Goal: Task Accomplishment & Management: Complete application form

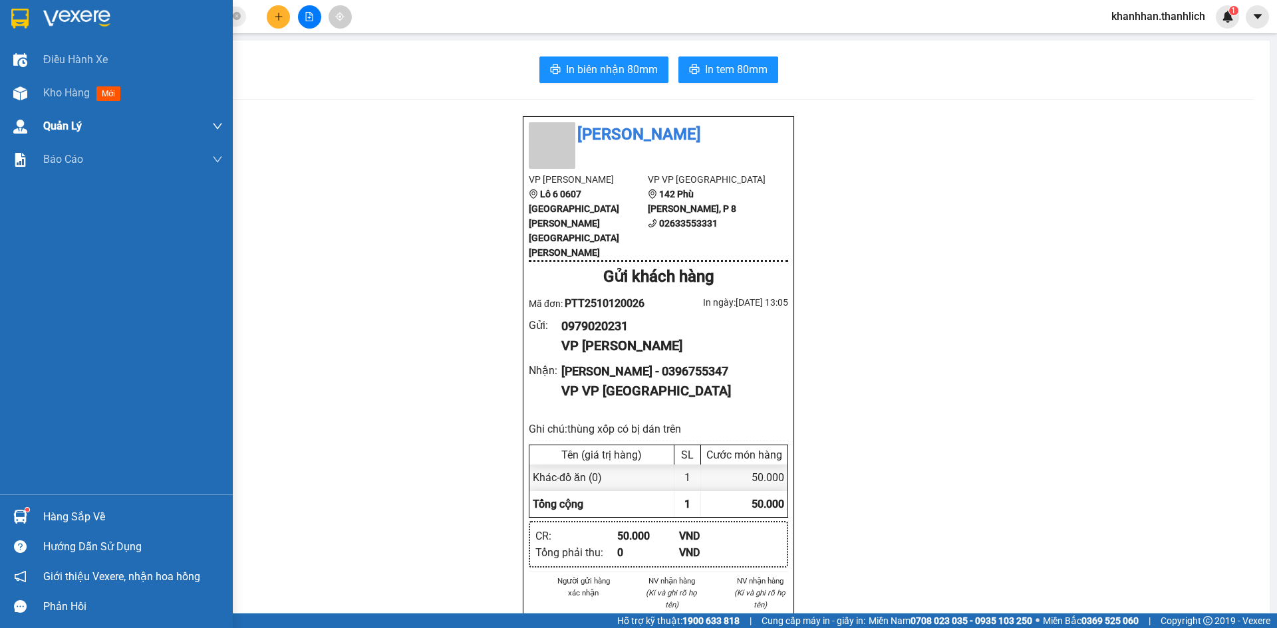
click at [23, 86] on img at bounding box center [20, 93] width 14 height 14
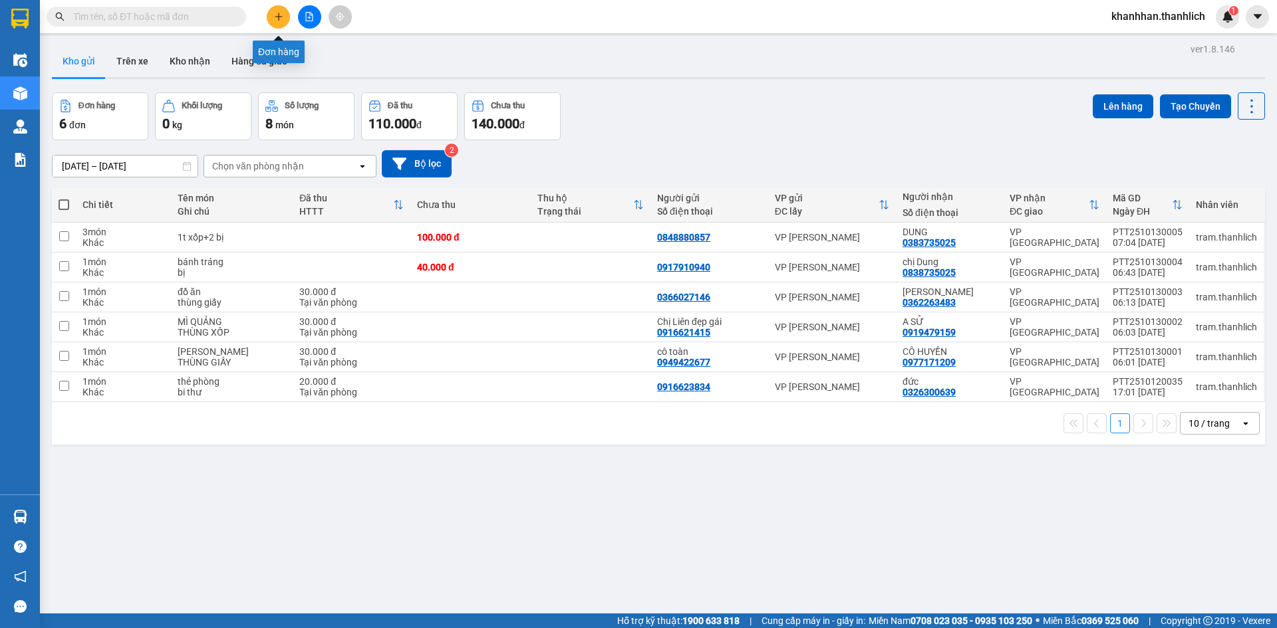
click at [272, 17] on button at bounding box center [278, 16] width 23 height 23
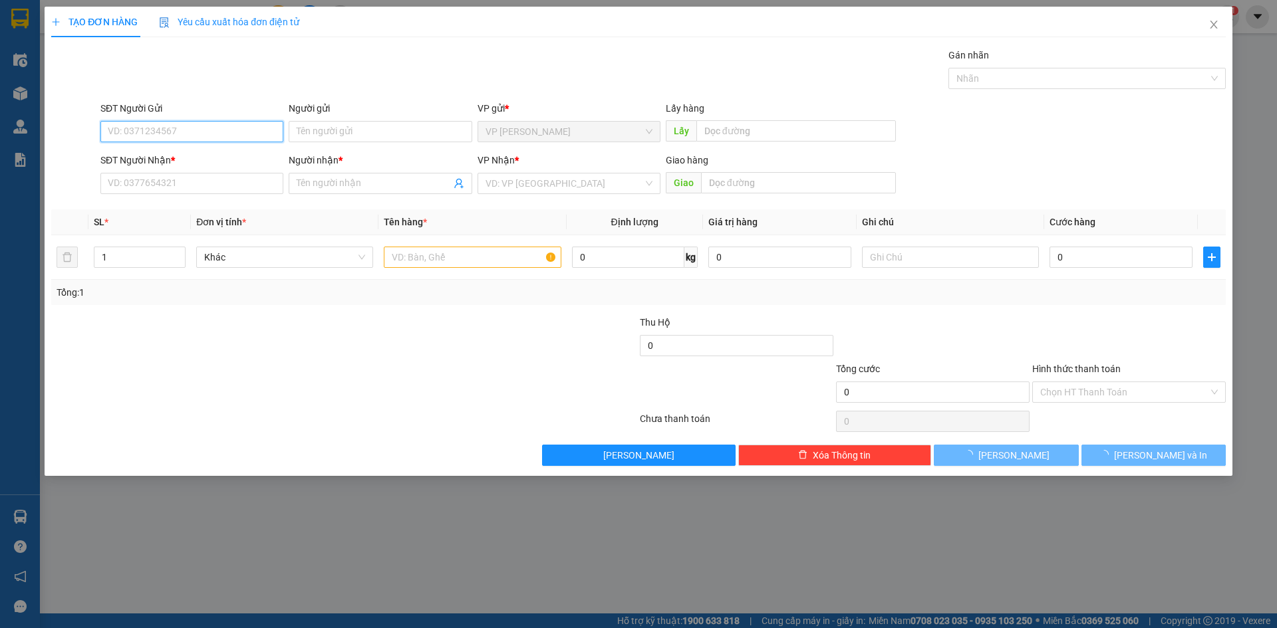
click at [157, 132] on input "SĐT Người Gửi" at bounding box center [191, 131] width 183 height 21
type input "0942133106"
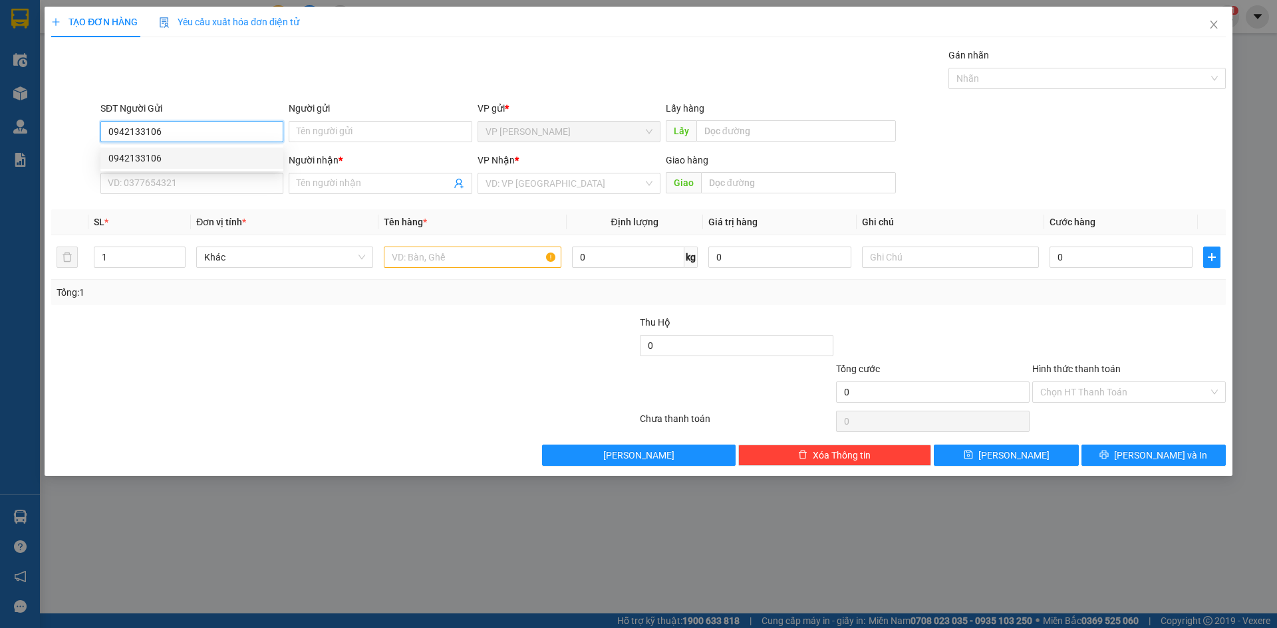
click at [182, 167] on div "0942133106" at bounding box center [191, 158] width 183 height 21
type input "0352083465"
type input "[PERSON_NAME]"
type input "0942133106"
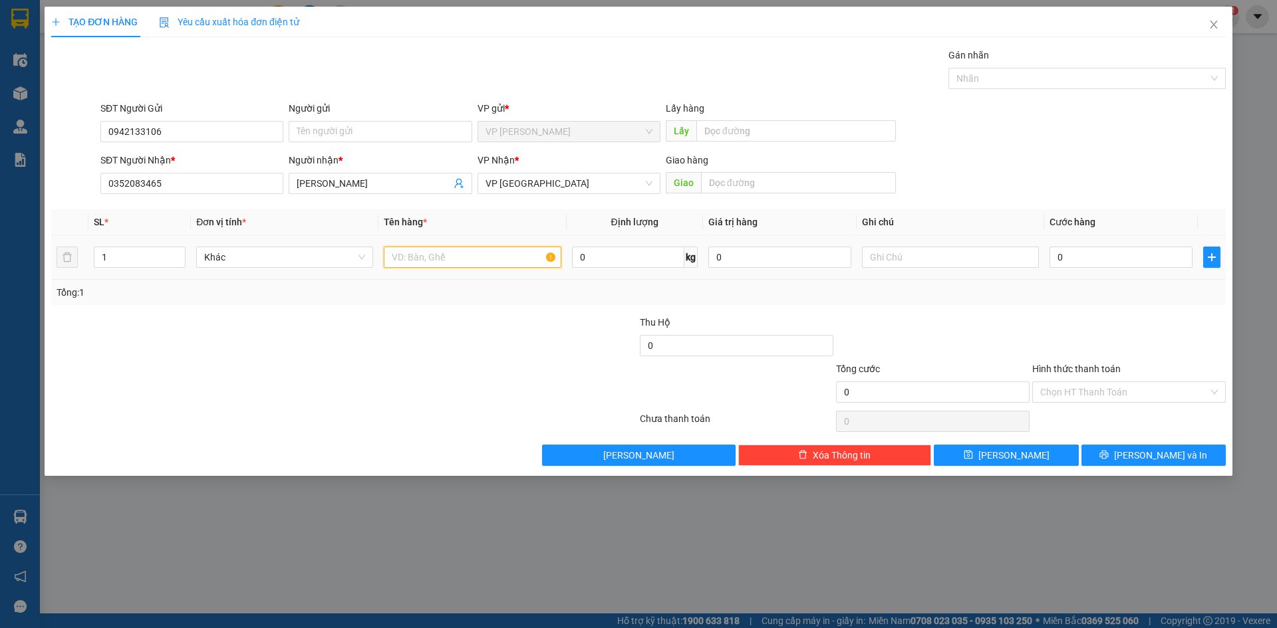
click at [444, 254] on input "text" at bounding box center [472, 257] width 177 height 21
type input "chả cá"
click at [948, 249] on input "text" at bounding box center [950, 257] width 177 height 21
type input "t"
type input "thùng giấy [PERSON_NAME]"
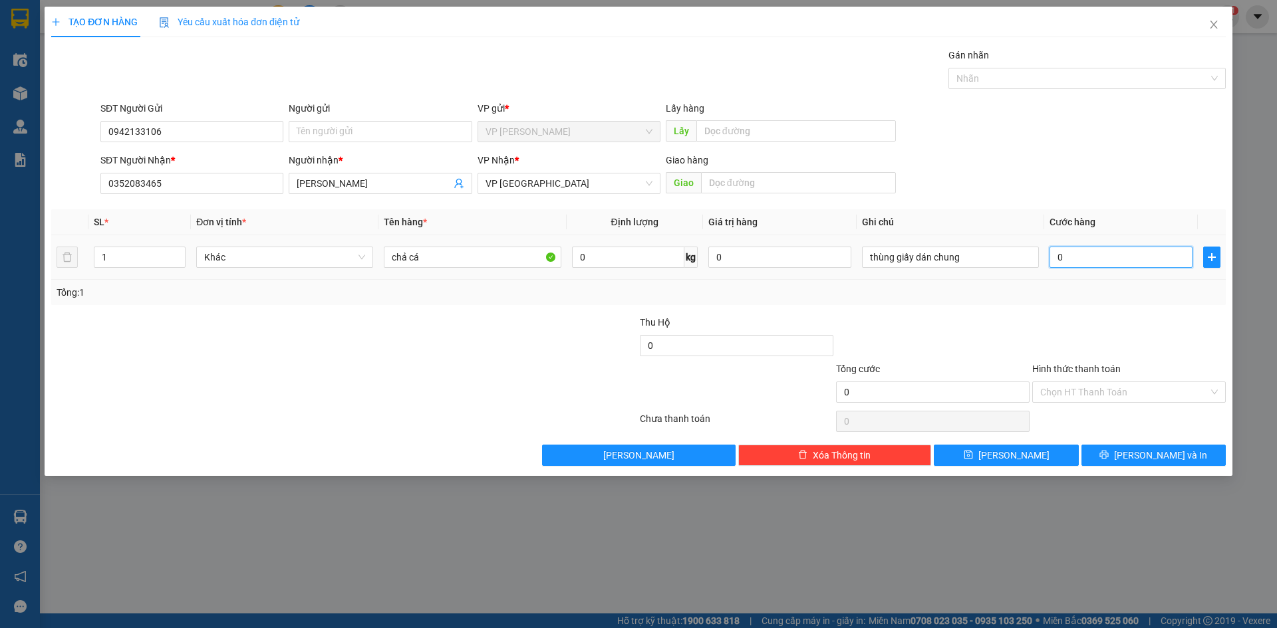
click at [1071, 253] on input "0" at bounding box center [1120, 257] width 143 height 21
type input "3"
type input "30"
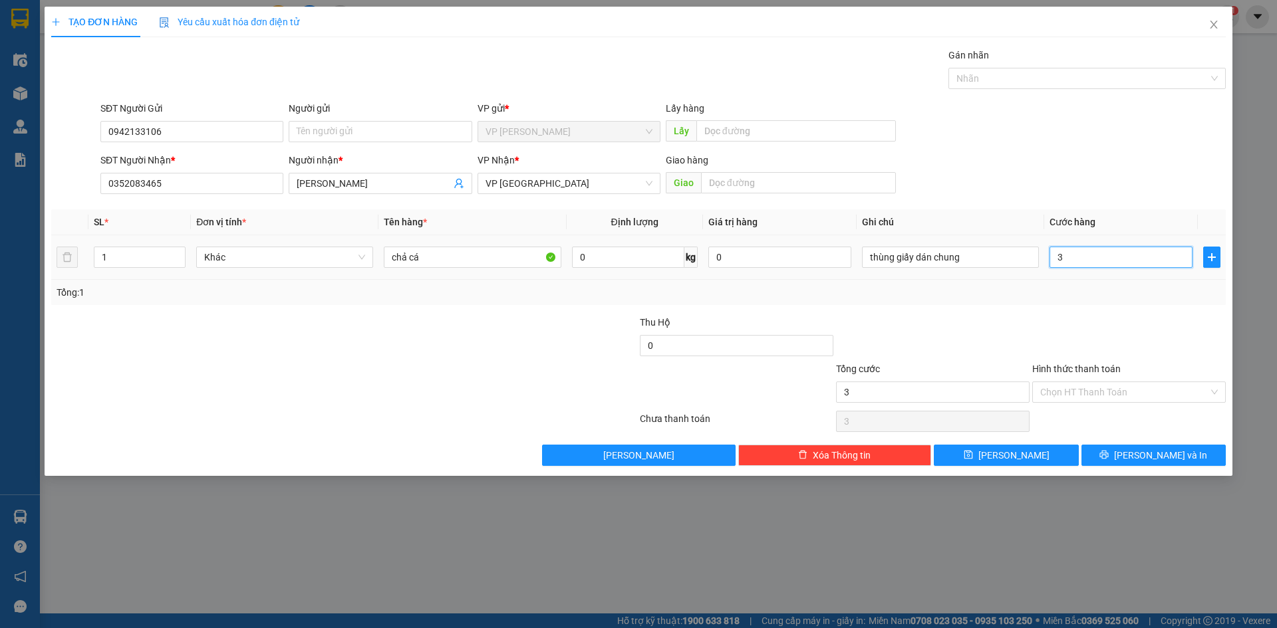
type input "30"
type input "300"
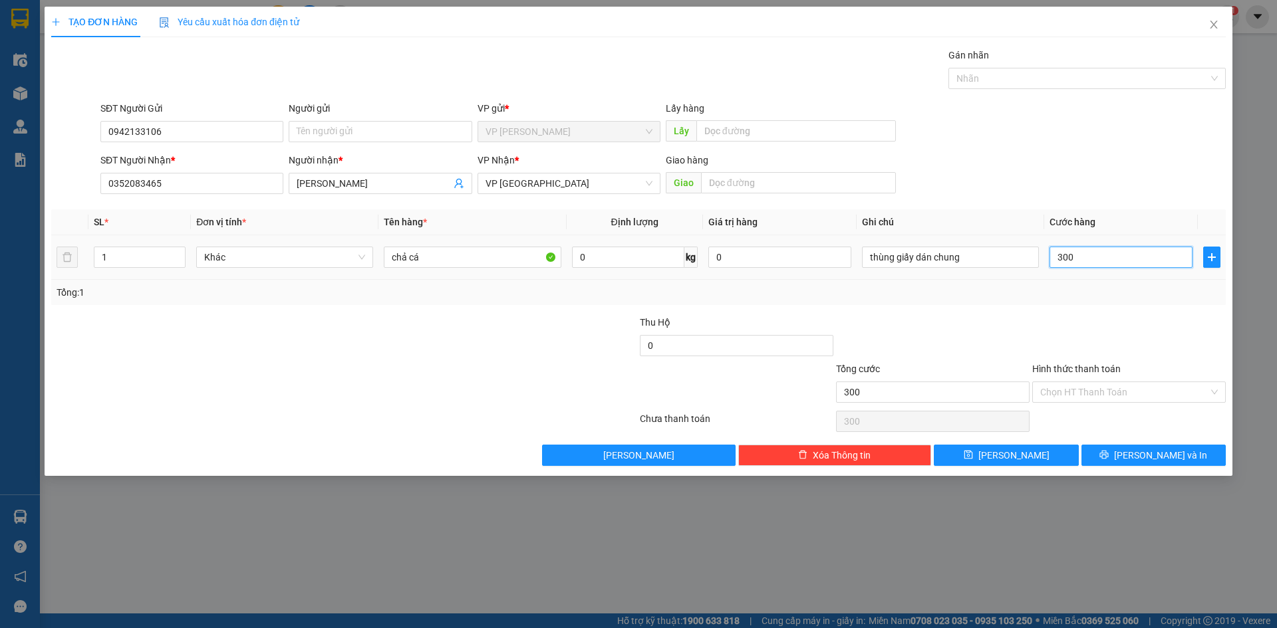
type input "3.000"
type input "30.000"
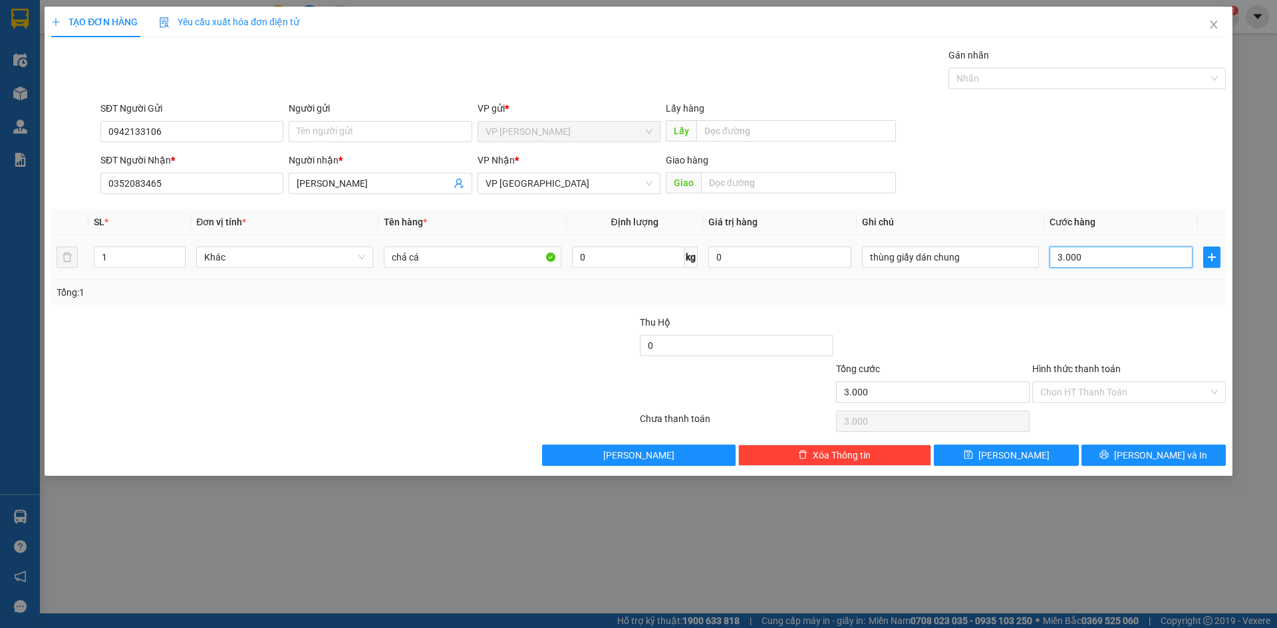
type input "30.000"
click at [1114, 399] on input "Hình thức thanh toán" at bounding box center [1124, 392] width 168 height 20
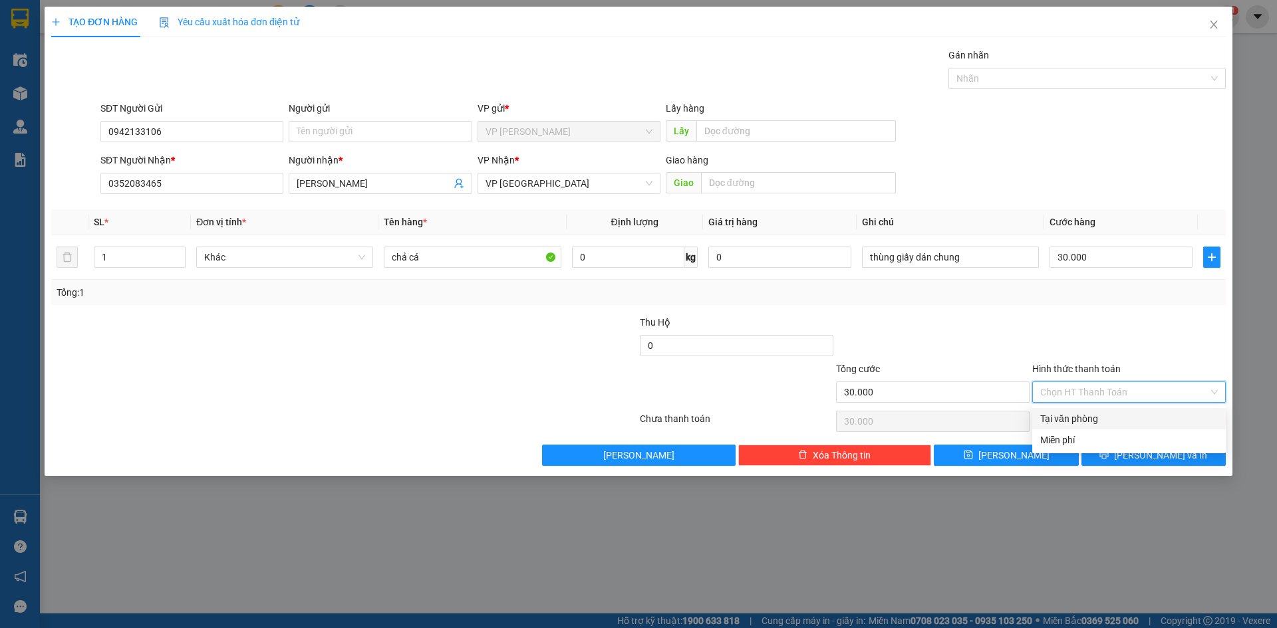
click at [1096, 421] on div "Tại văn phòng" at bounding box center [1129, 419] width 178 height 15
type input "0"
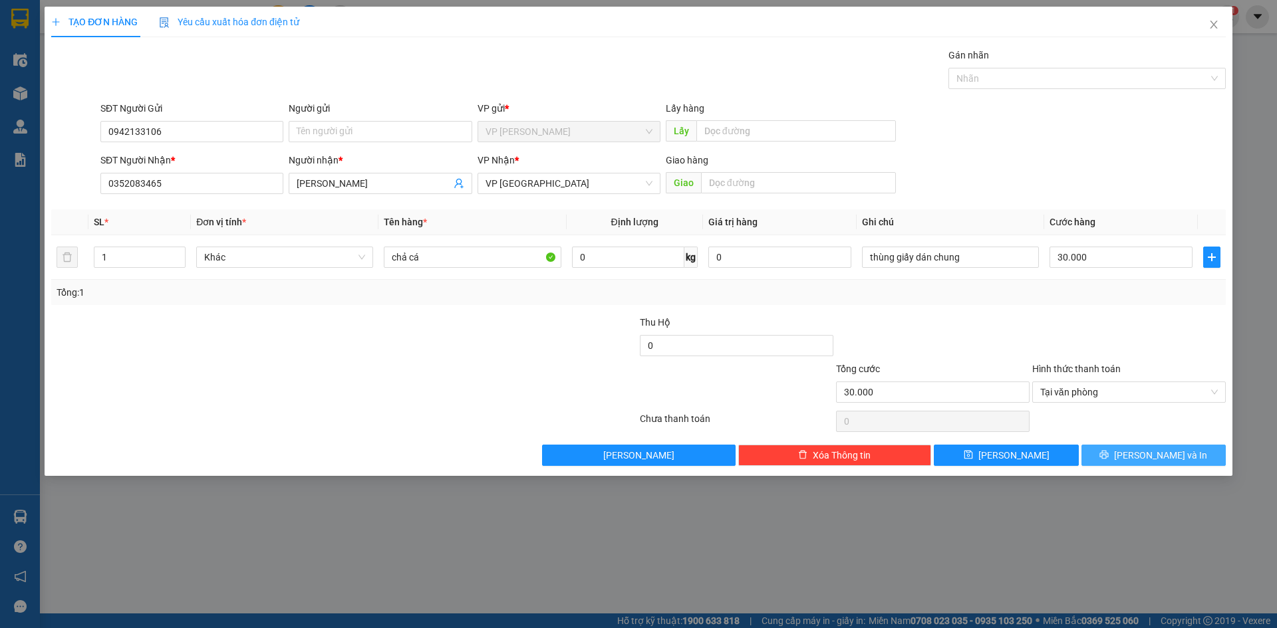
click at [1108, 459] on icon "printer" at bounding box center [1103, 454] width 9 height 9
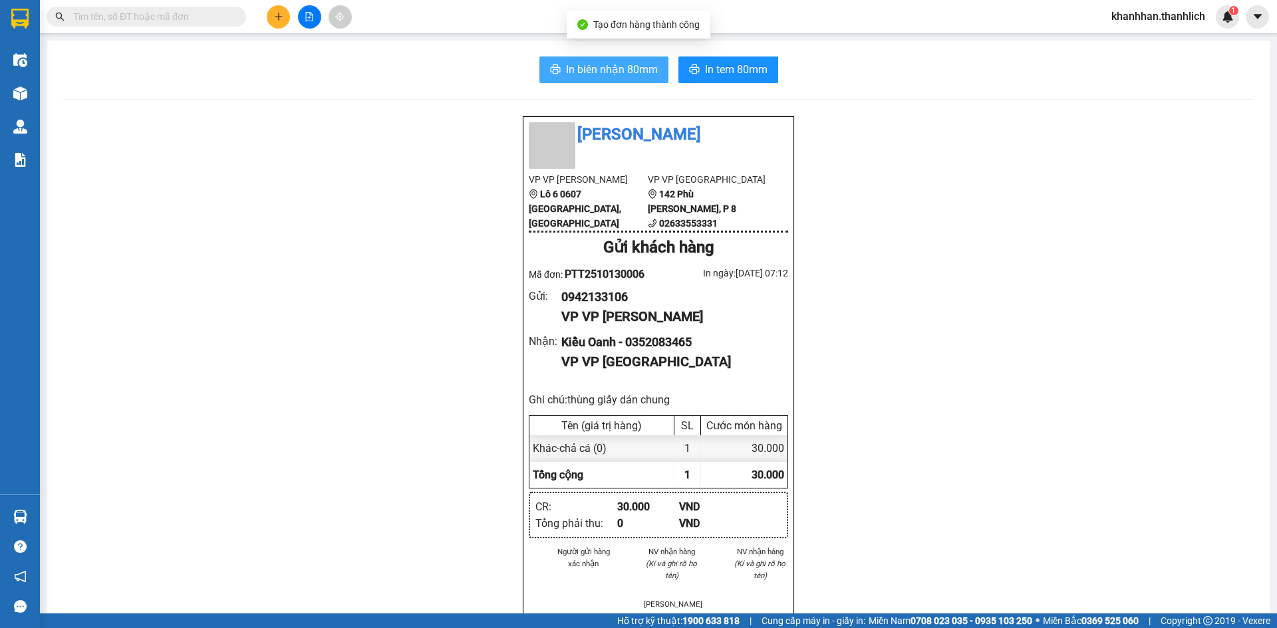
click at [639, 76] on span "In biên nhận 80mm" at bounding box center [612, 69] width 92 height 17
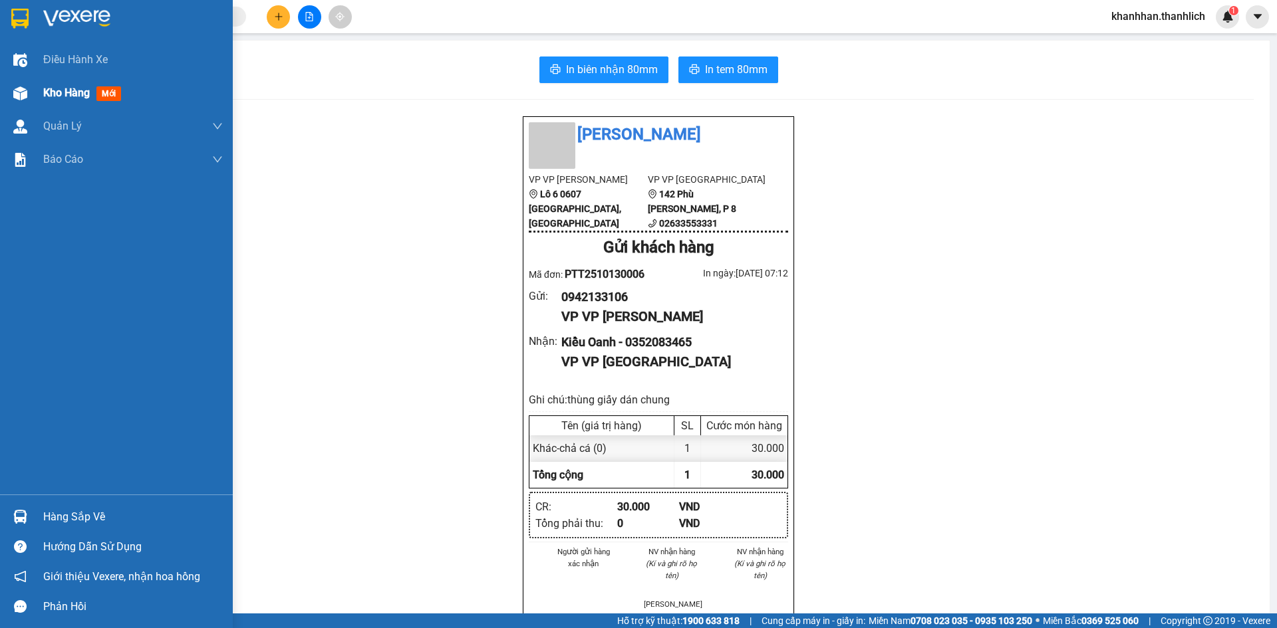
click at [26, 95] on img at bounding box center [20, 93] width 14 height 14
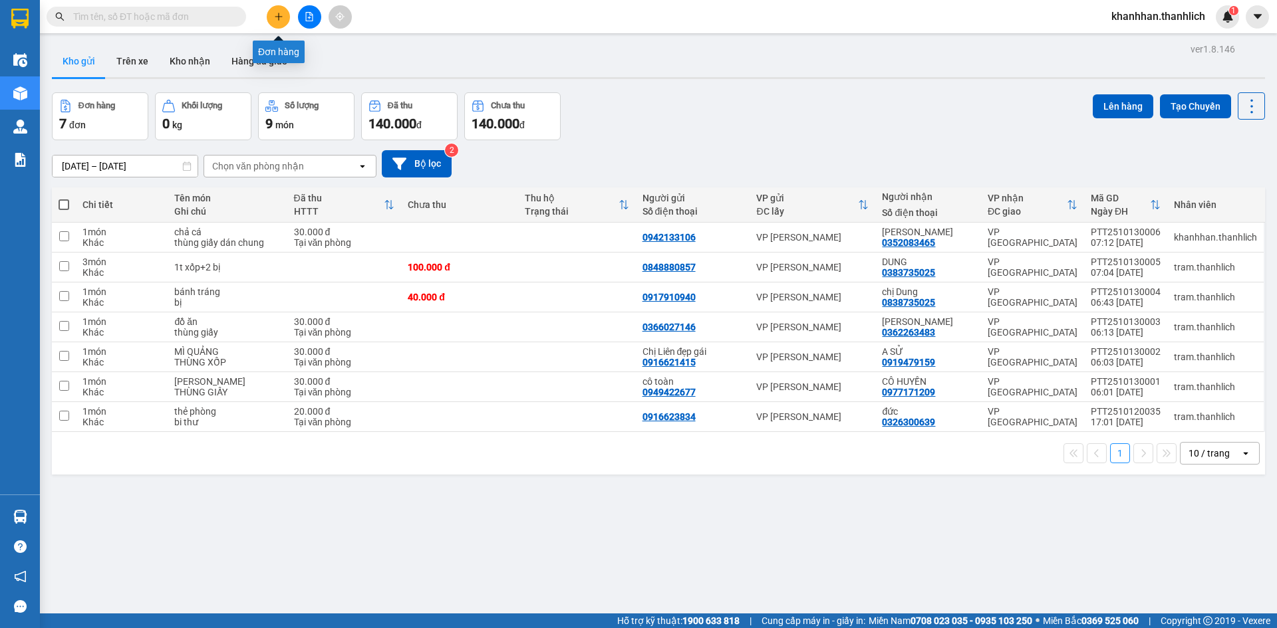
click at [275, 13] on icon "plus" at bounding box center [278, 16] width 9 height 9
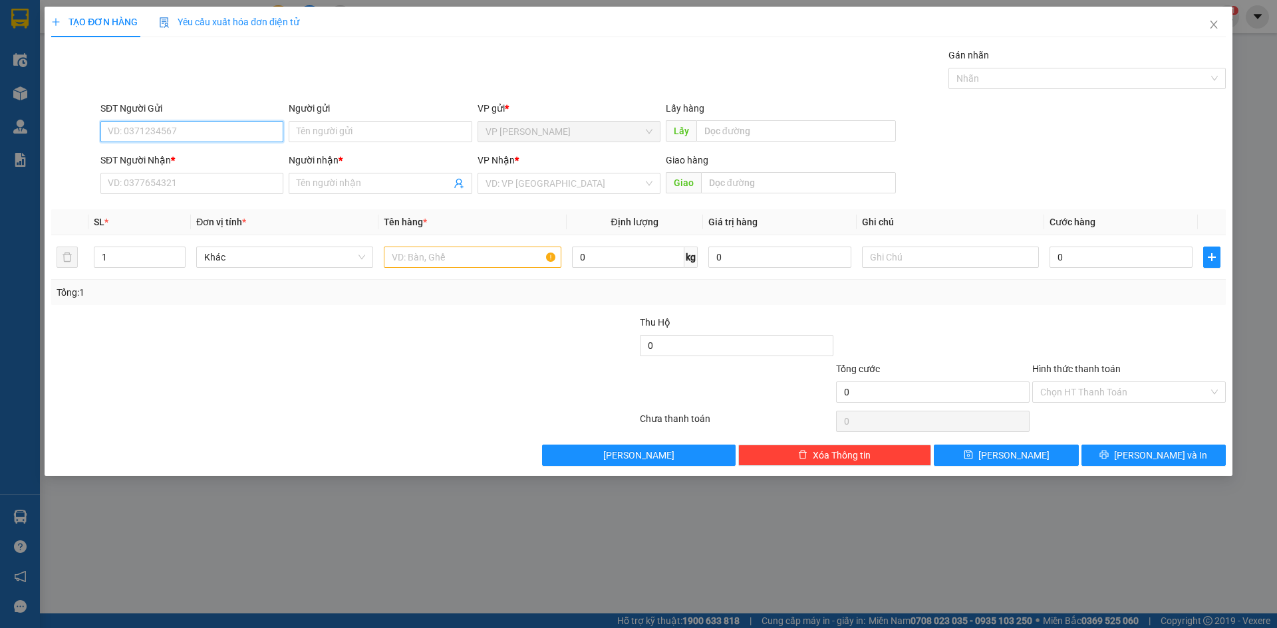
click at [172, 132] on input "SĐT Người Gửi" at bounding box center [191, 131] width 183 height 21
click at [172, 153] on div "0988606438" at bounding box center [191, 158] width 167 height 15
type input "0988606438"
type input "0334530028"
type input "Ngọc Trâm"
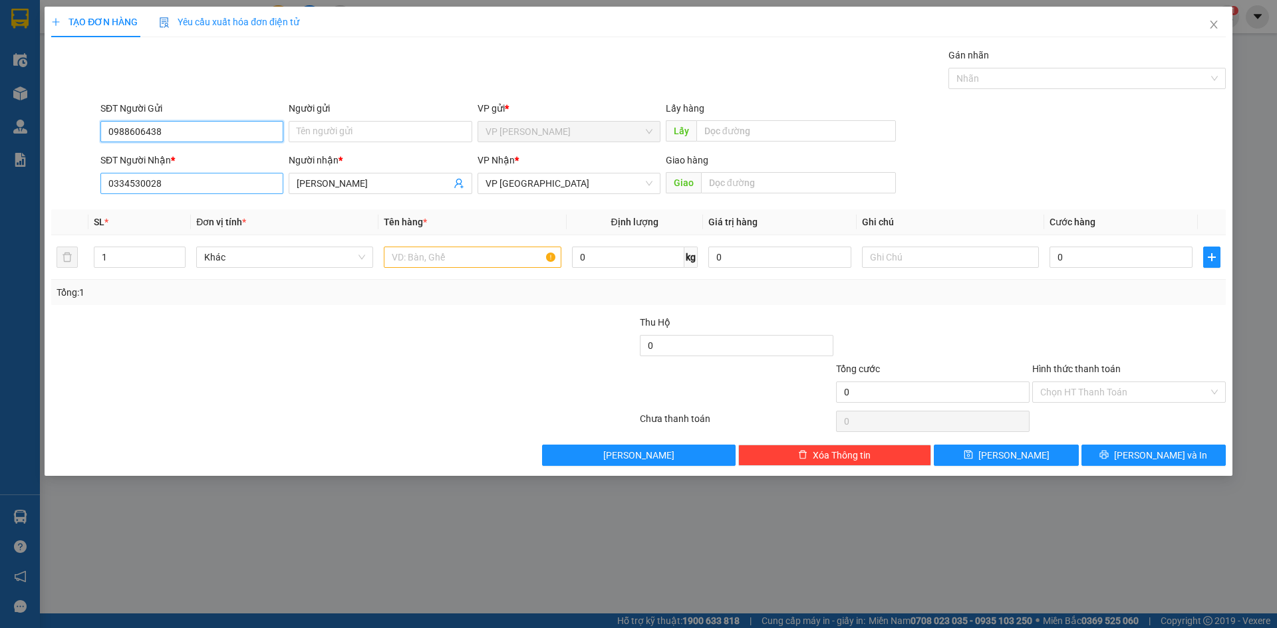
type input "0988606438"
click at [210, 193] on input "0334530028" at bounding box center [191, 183] width 183 height 21
type input "0909363402"
click at [203, 209] on div "0909363402 - TRung" at bounding box center [191, 210] width 167 height 15
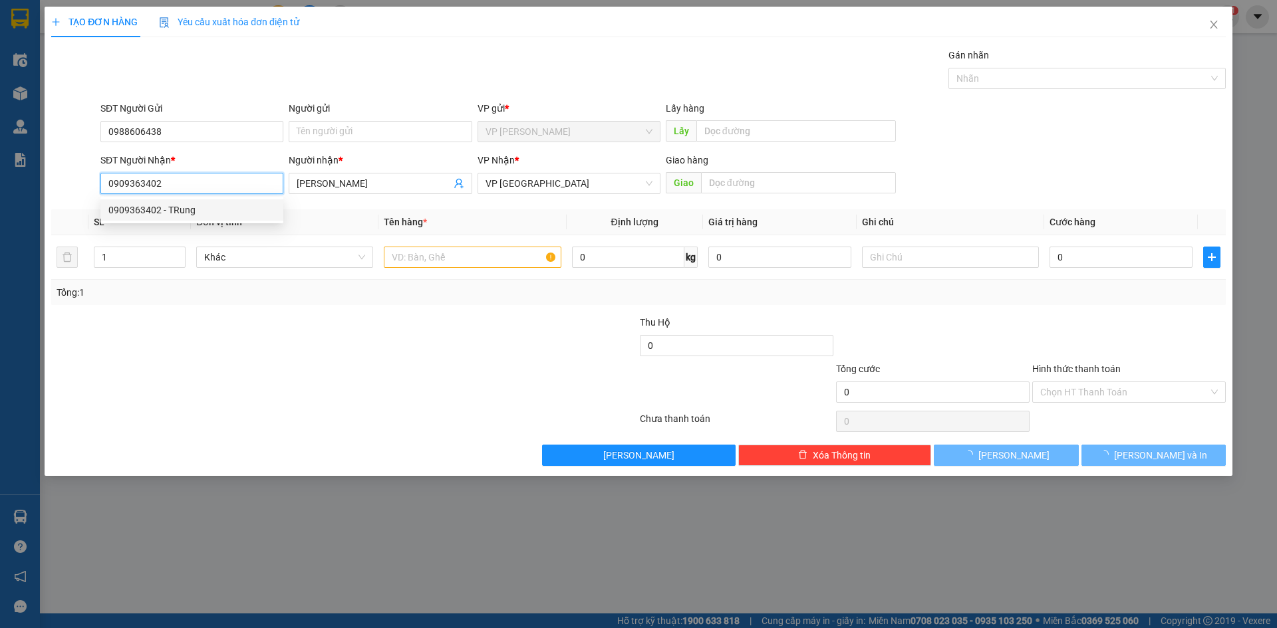
type input "TRung"
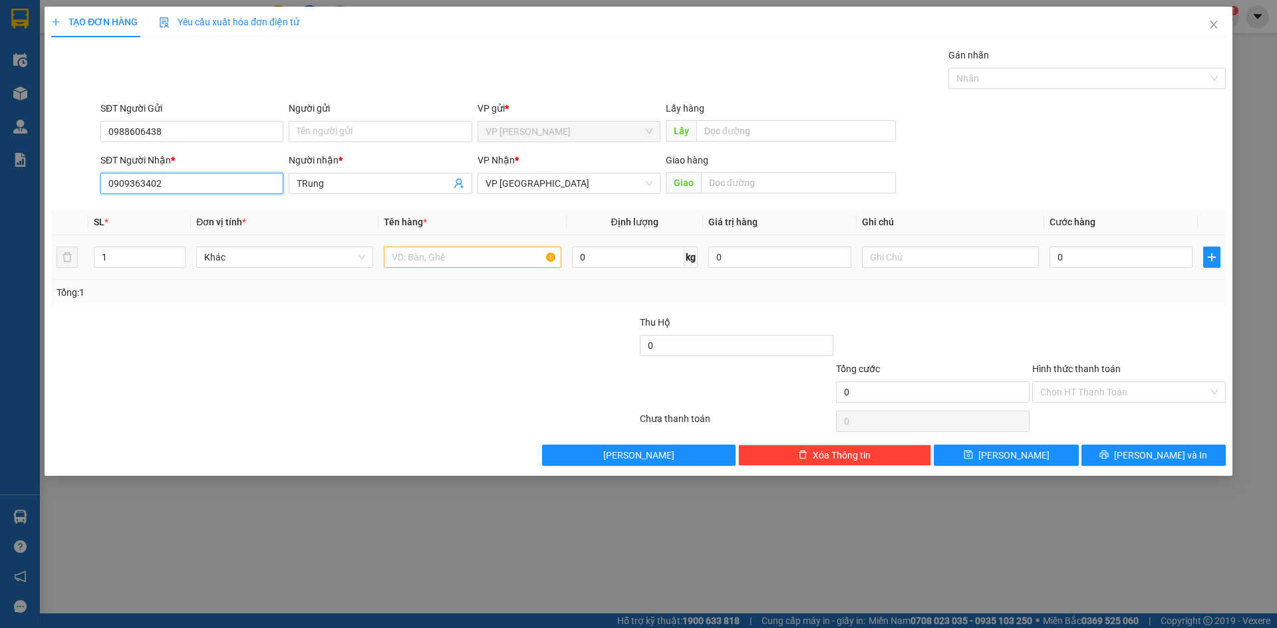
type input "0909363402"
click at [456, 261] on input "text" at bounding box center [472, 257] width 177 height 21
type input "nước mắm"
click at [158, 249] on input "1" at bounding box center [139, 257] width 90 height 20
type input "1"
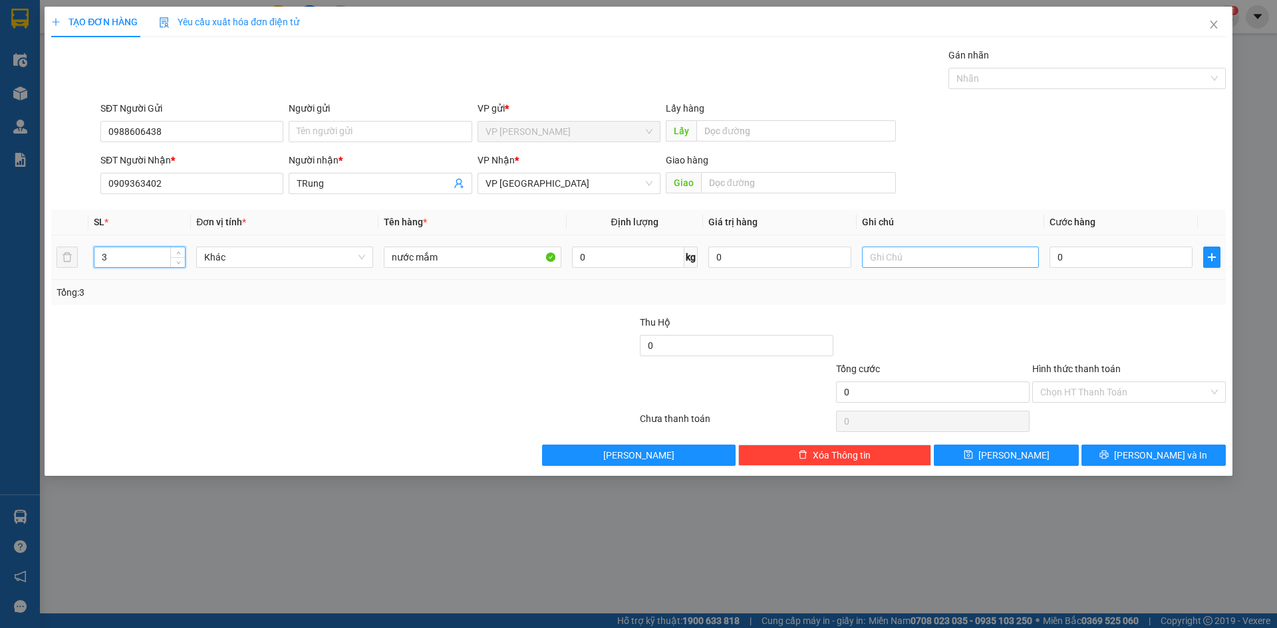
type input "3"
click at [948, 259] on input "text" at bounding box center [950, 257] width 177 height 21
type input "bị trắng"
click at [1063, 259] on input "0" at bounding box center [1120, 257] width 143 height 21
type input "7"
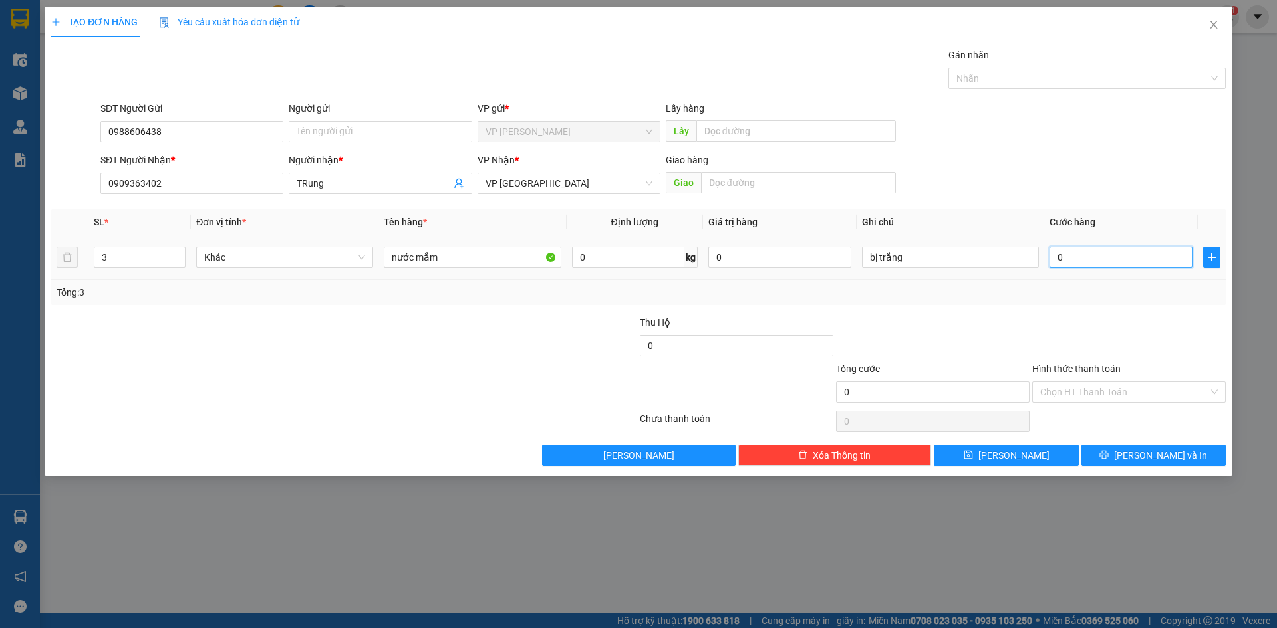
type input "7"
type input "75"
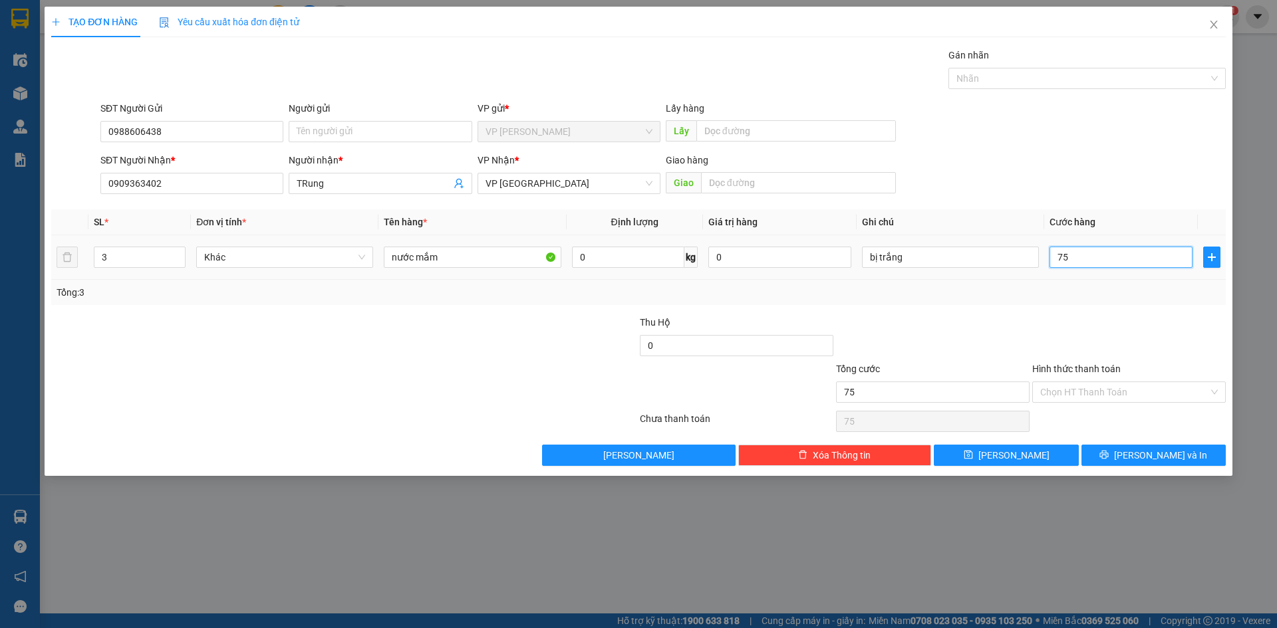
type input "750"
type input "7.500"
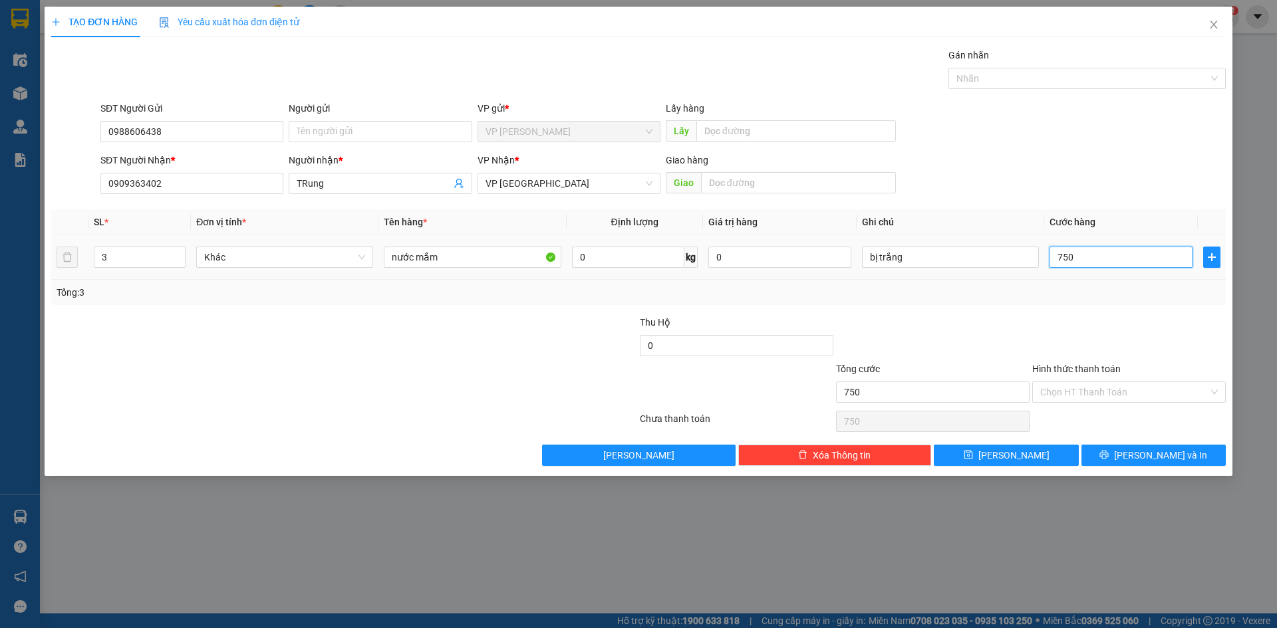
type input "7.500"
type input "75.000"
type input "750.000"
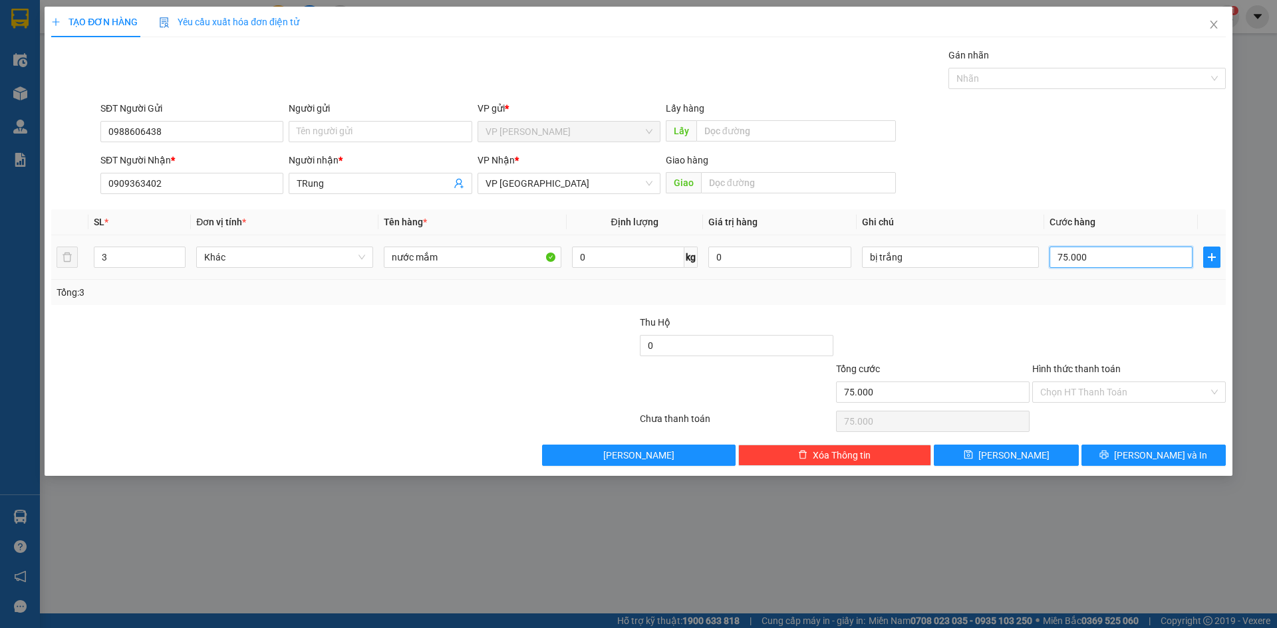
type input "750.000"
type input "75.000"
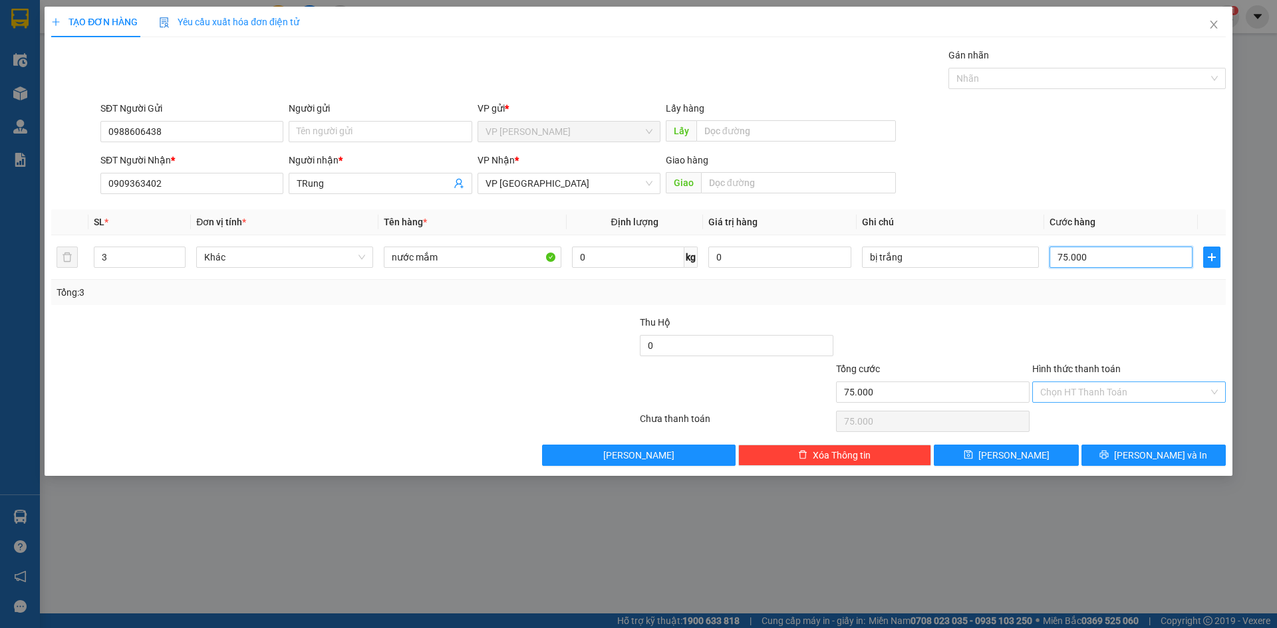
type input "75.000"
click at [1072, 391] on input "Hình thức thanh toán" at bounding box center [1124, 392] width 168 height 20
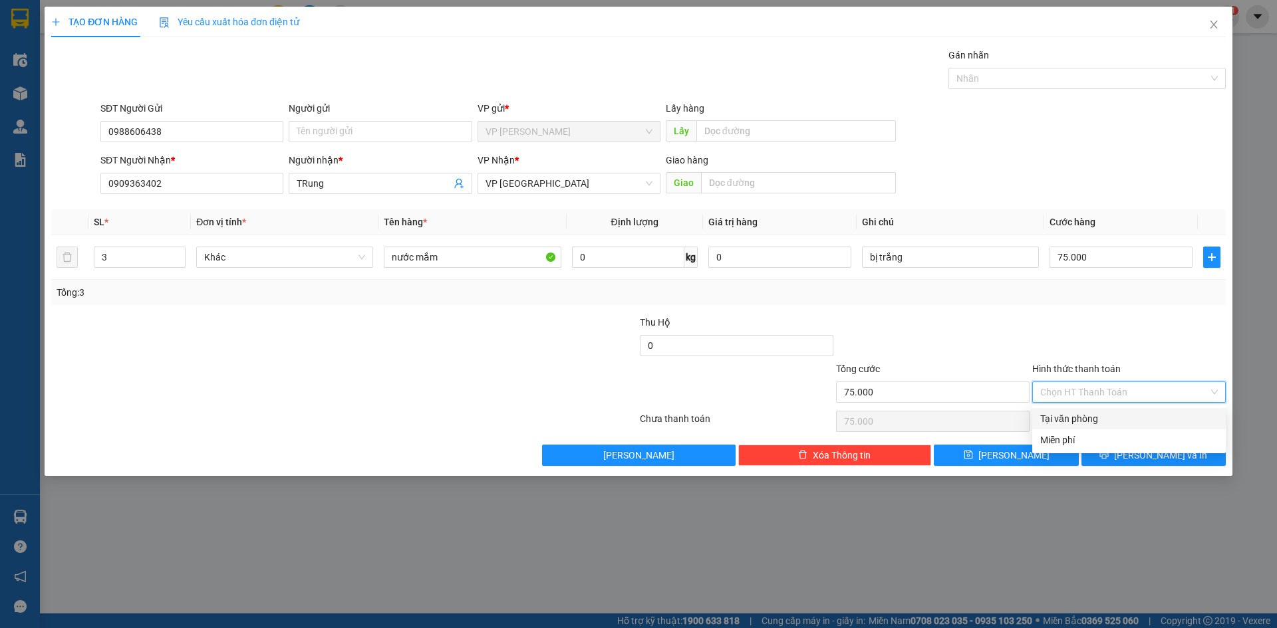
click at [1088, 414] on div "Tại văn phòng" at bounding box center [1129, 419] width 178 height 15
type input "0"
click at [1132, 447] on button "Lưu và In" at bounding box center [1153, 455] width 144 height 21
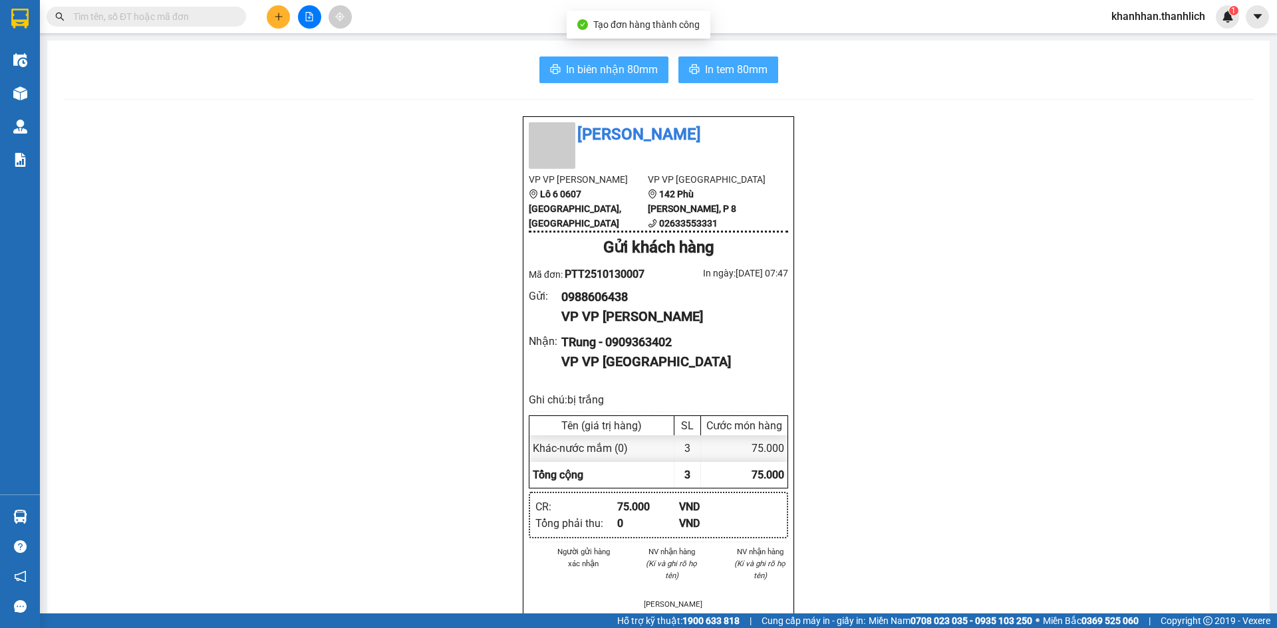
click at [616, 72] on span "In biên nhận 80mm" at bounding box center [612, 69] width 92 height 17
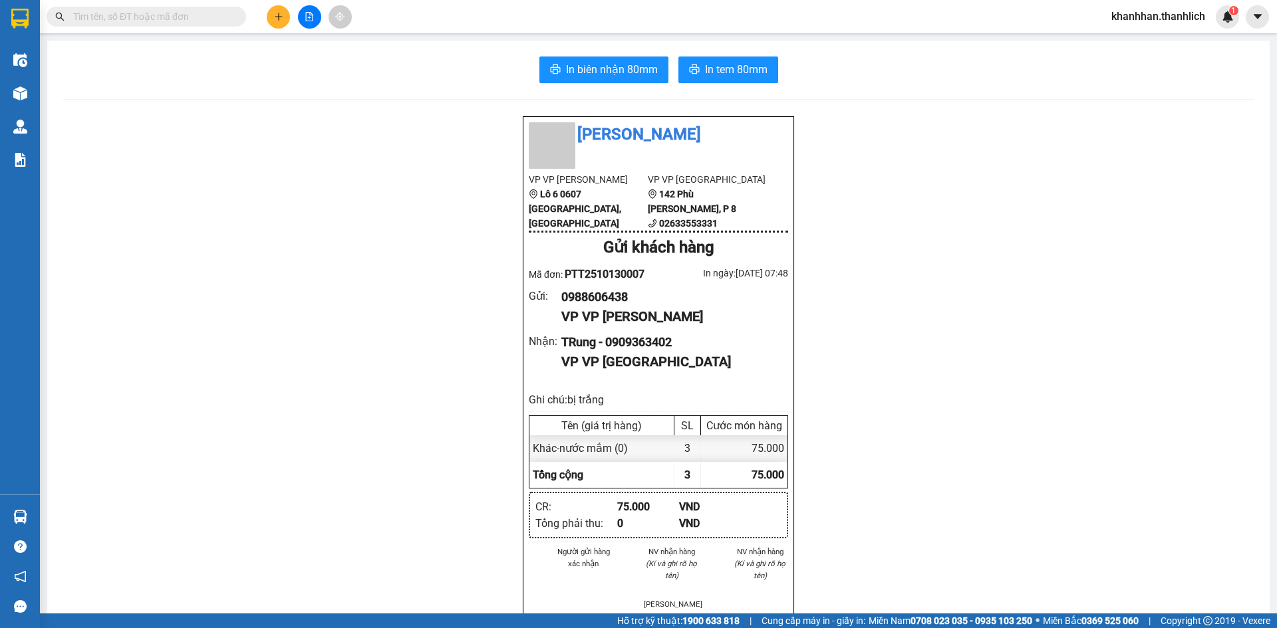
click at [279, 19] on icon "plus" at bounding box center [278, 16] width 1 height 7
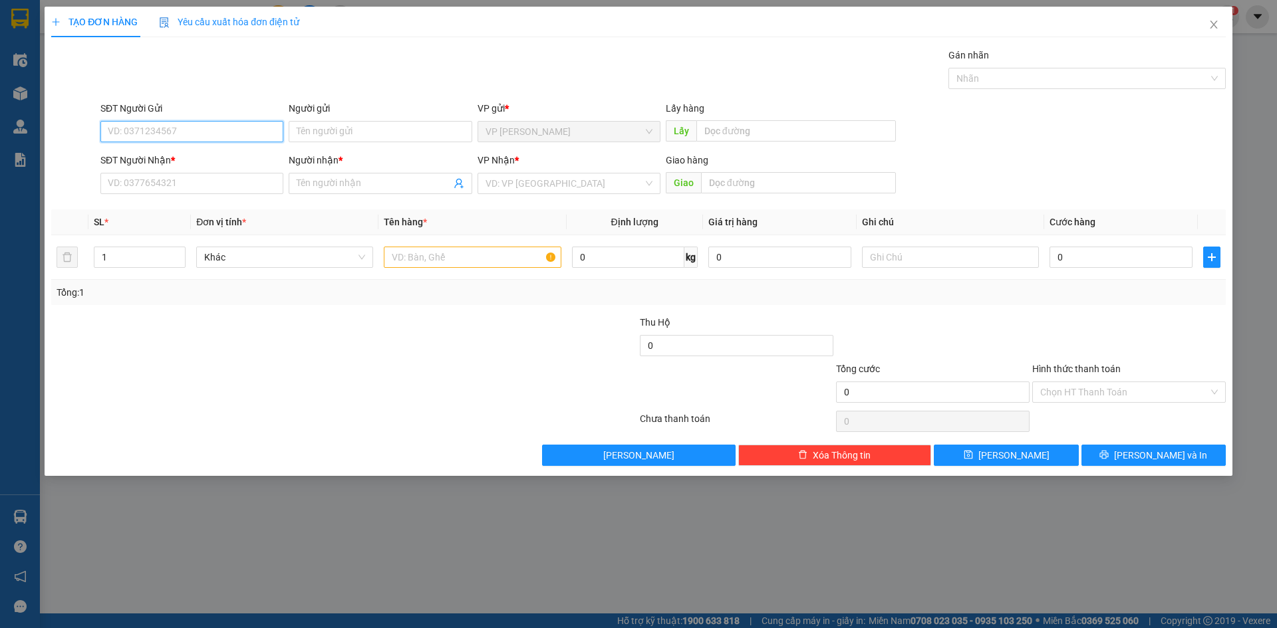
click at [186, 133] on input "SĐT Người Gửi" at bounding box center [191, 131] width 183 height 21
type input "0859202356"
click at [140, 189] on input "SĐT Người Nhận *" at bounding box center [191, 183] width 183 height 21
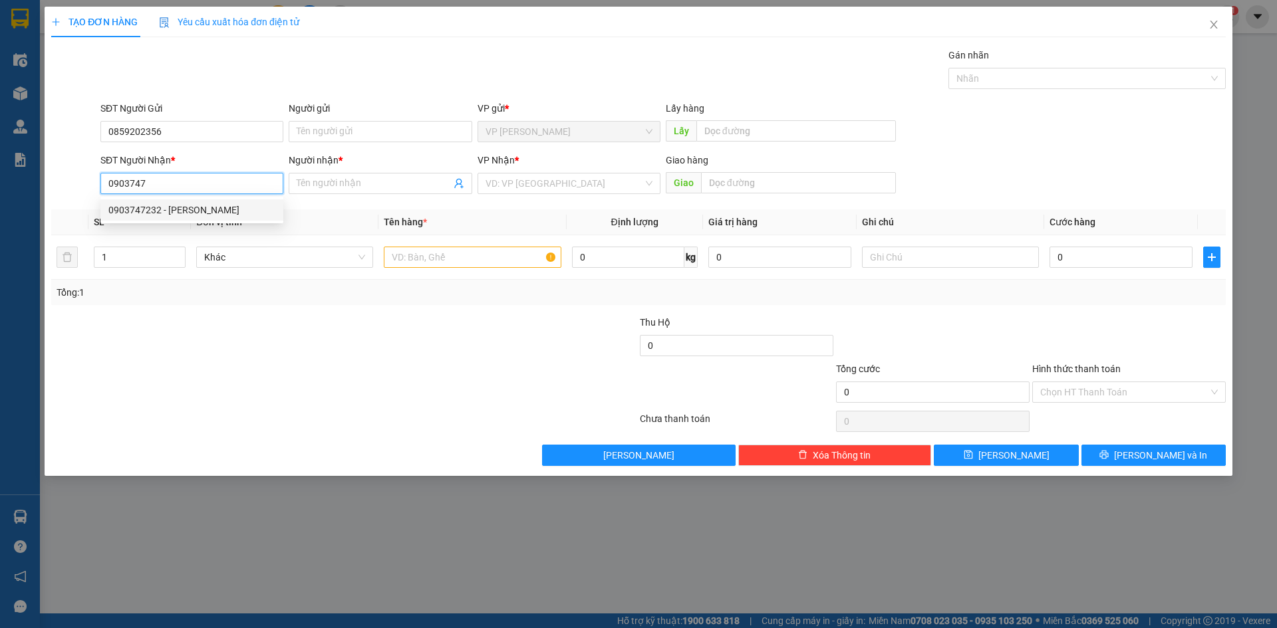
click at [155, 204] on div "0903747232 - HOÀNG KIM" at bounding box center [191, 210] width 167 height 15
type input "0903747232"
type input "HOÀNG KIM"
type input "0903747232"
click at [422, 261] on input "text" at bounding box center [472, 257] width 177 height 21
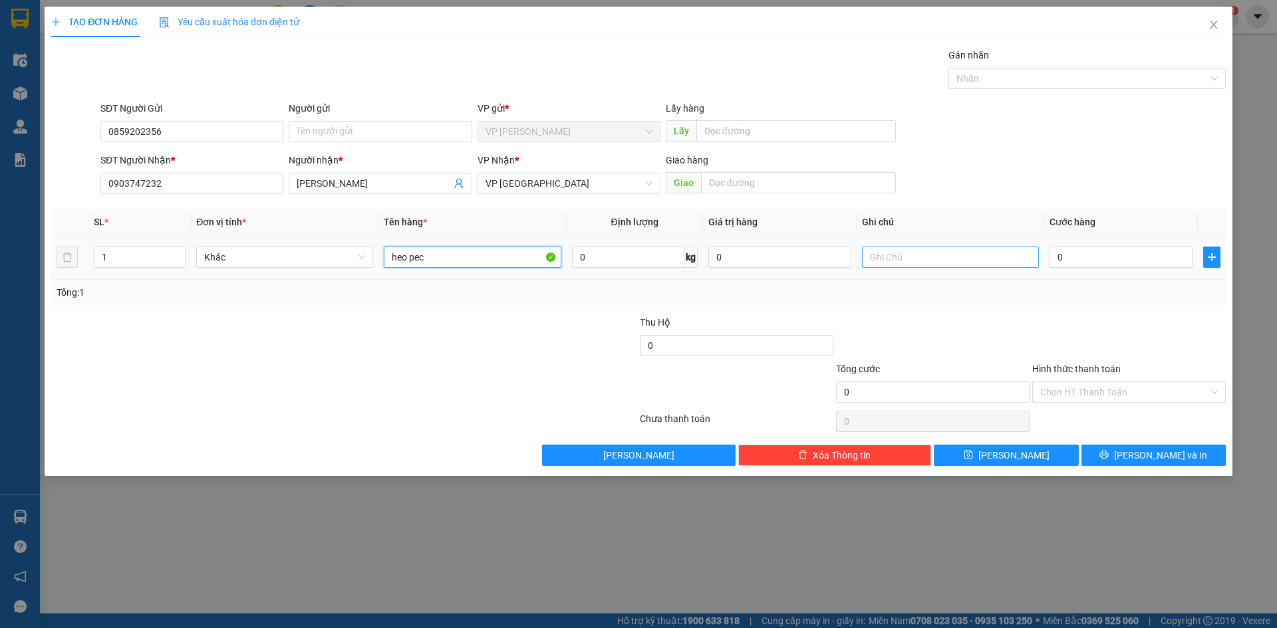
type input "heo pec"
click at [942, 262] on input "text" at bounding box center [950, 257] width 177 height 21
type input "thùng giấy"
click at [1118, 266] on input "0" at bounding box center [1120, 257] width 143 height 21
type input "1"
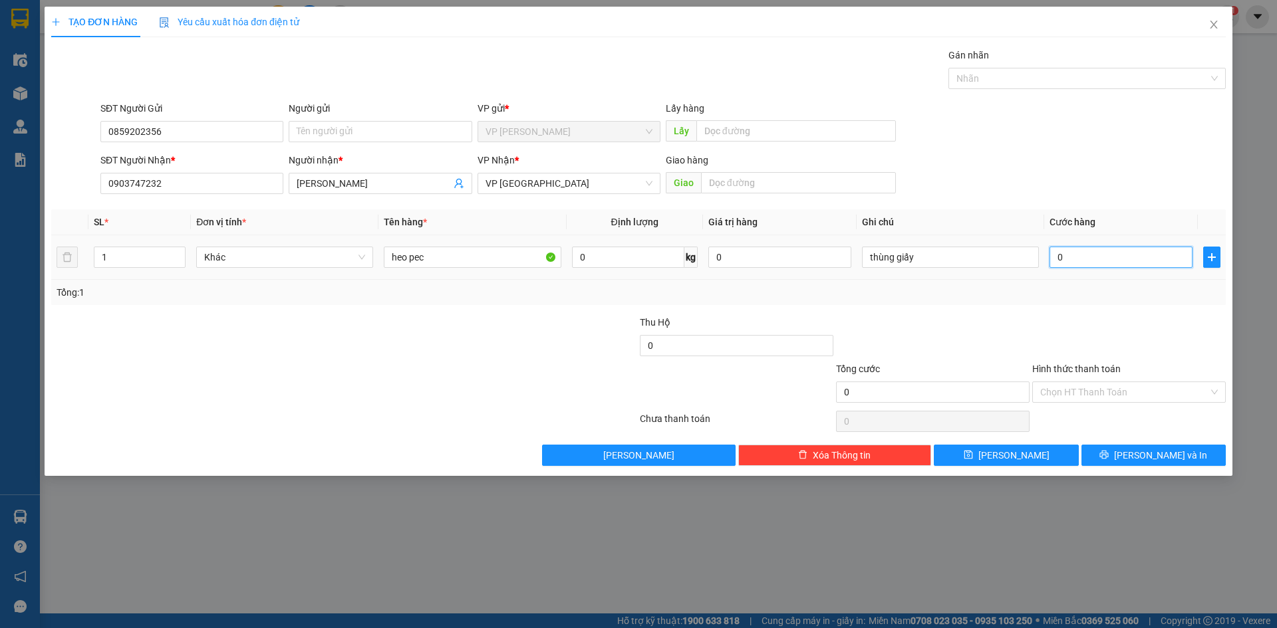
type input "1"
type input "10"
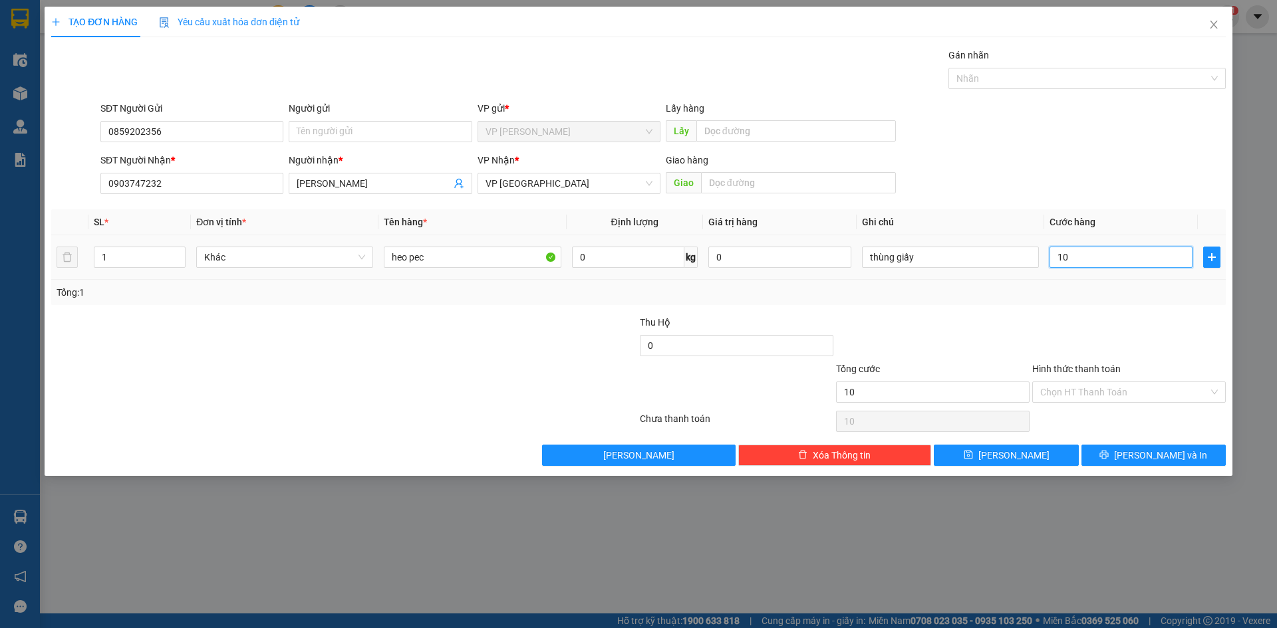
type input "100"
type input "1.000"
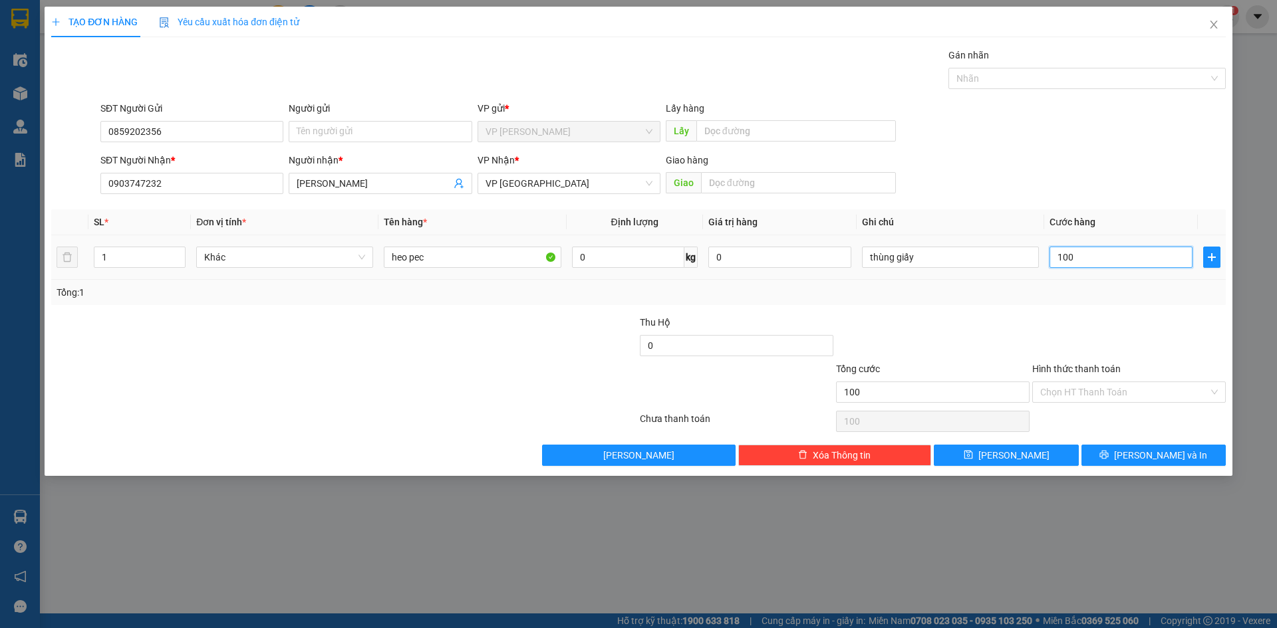
type input "1.000"
type input "10.000"
type input "100.000"
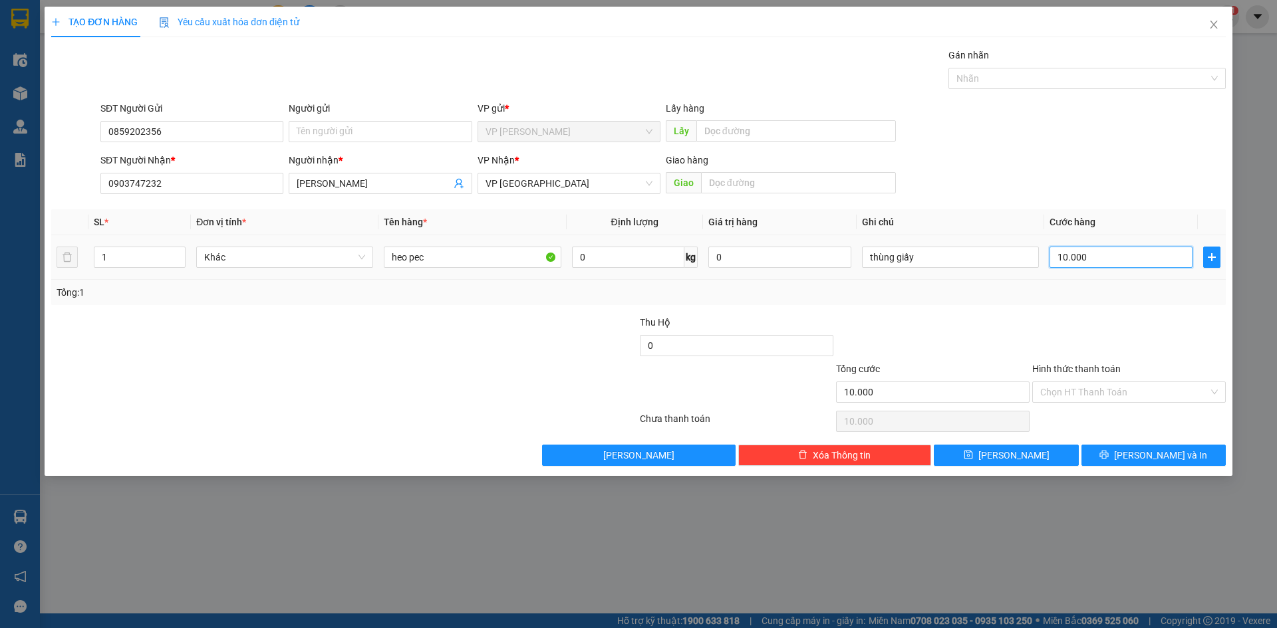
type input "100.000"
click at [1084, 401] on div "Chọn HT Thanh Toán" at bounding box center [1128, 392] width 193 height 21
type input "100.000"
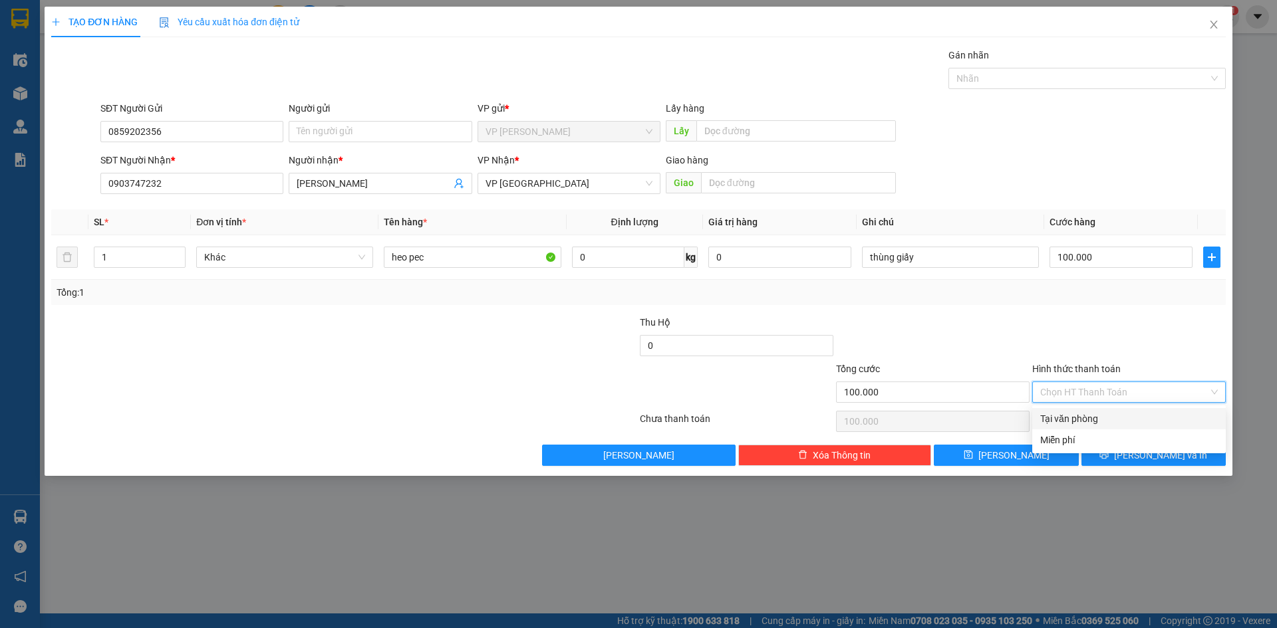
click at [1061, 424] on div "Tại văn phòng" at bounding box center [1129, 419] width 178 height 15
type input "0"
click at [1155, 455] on span "Lưu và In" at bounding box center [1160, 455] width 93 height 15
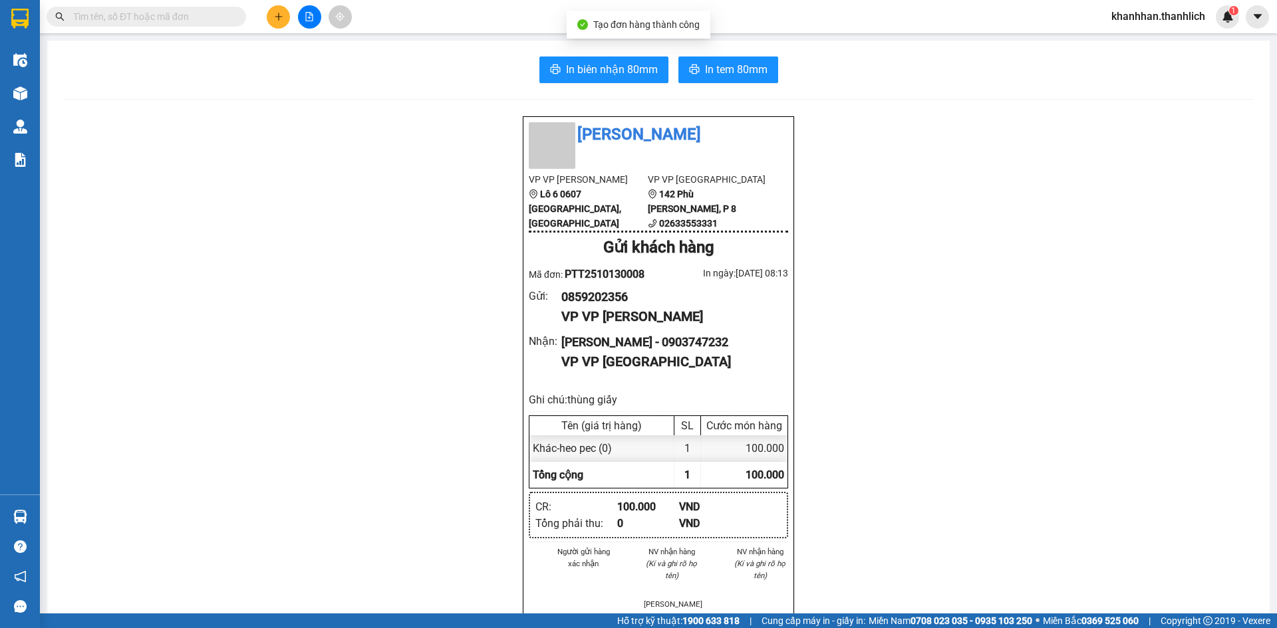
click at [586, 50] on div "In biên nhận 80mm In tem 80mm Thanh Lịch VP VP Phan Thiết Lô 6 0607 Võ Văn Kiệt…" at bounding box center [658, 545] width 1222 height 1008
drag, startPoint x: 587, startPoint y: 51, endPoint x: 597, endPoint y: 61, distance: 14.1
click at [588, 54] on div "In biên nhận 80mm In tem 80mm Thanh Lịch VP VP Phan Thiết Lô 6 0607 Võ Văn Kiệt…" at bounding box center [658, 545] width 1222 height 1008
click at [597, 61] on button "In biên nhận 80mm" at bounding box center [603, 70] width 129 height 27
click at [598, 61] on span "In biên nhận 80mm" at bounding box center [612, 69] width 92 height 17
